Goal: Use online tool/utility: Utilize a website feature to perform a specific function

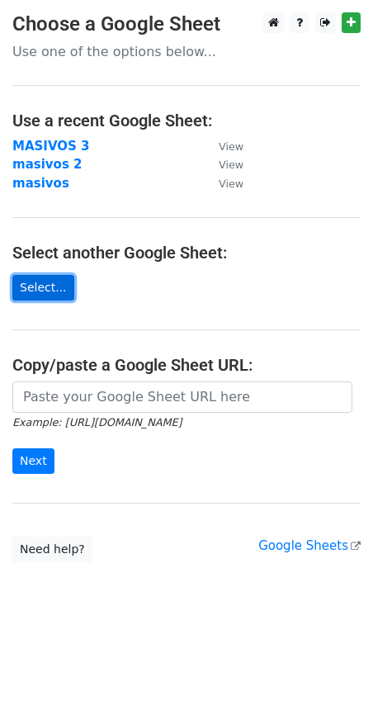
click at [32, 288] on link "Select..." at bounding box center [43, 288] width 62 height 26
click at [34, 283] on link "Select..." at bounding box center [43, 288] width 62 height 26
